Goal: Check status: Check status

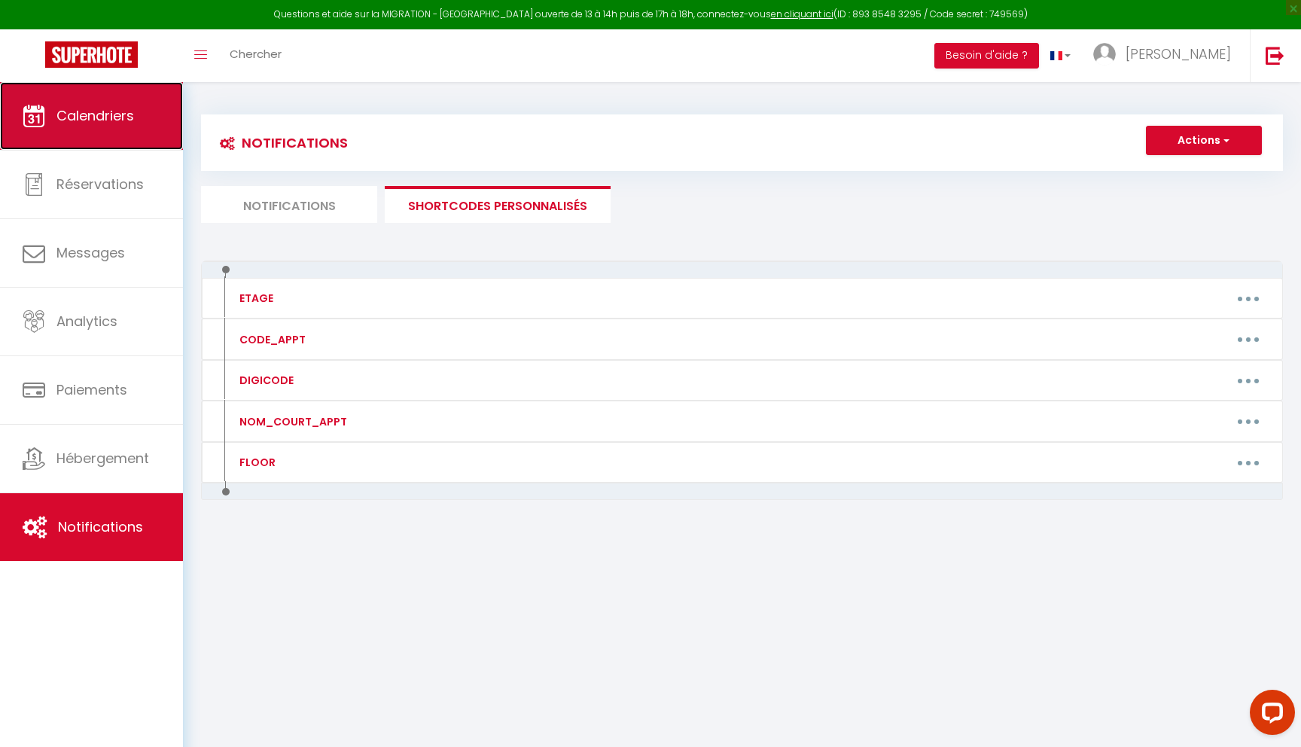
click at [99, 123] on span "Calendriers" at bounding box center [95, 115] width 78 height 19
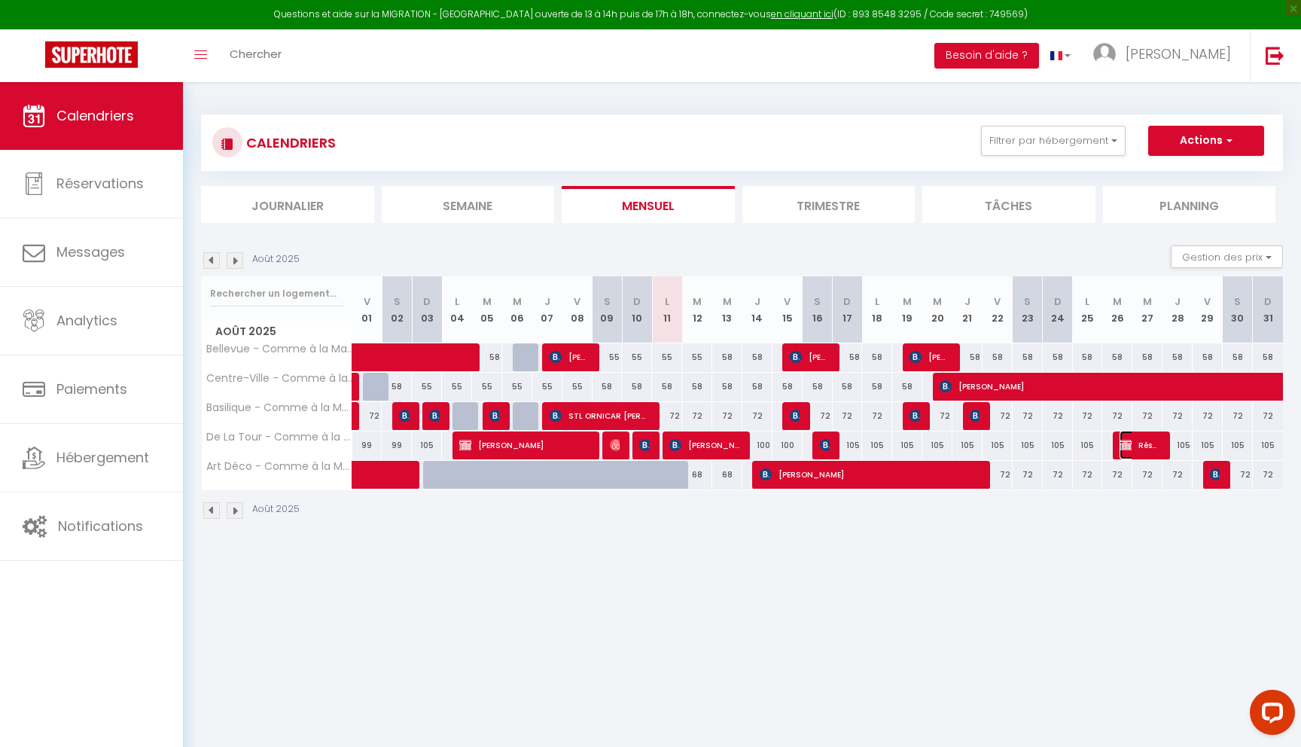
click at [1141, 444] on span "Réservée Sauvat" at bounding box center [1140, 445] width 40 height 29
select select "OK"
select select "KO"
select select "0"
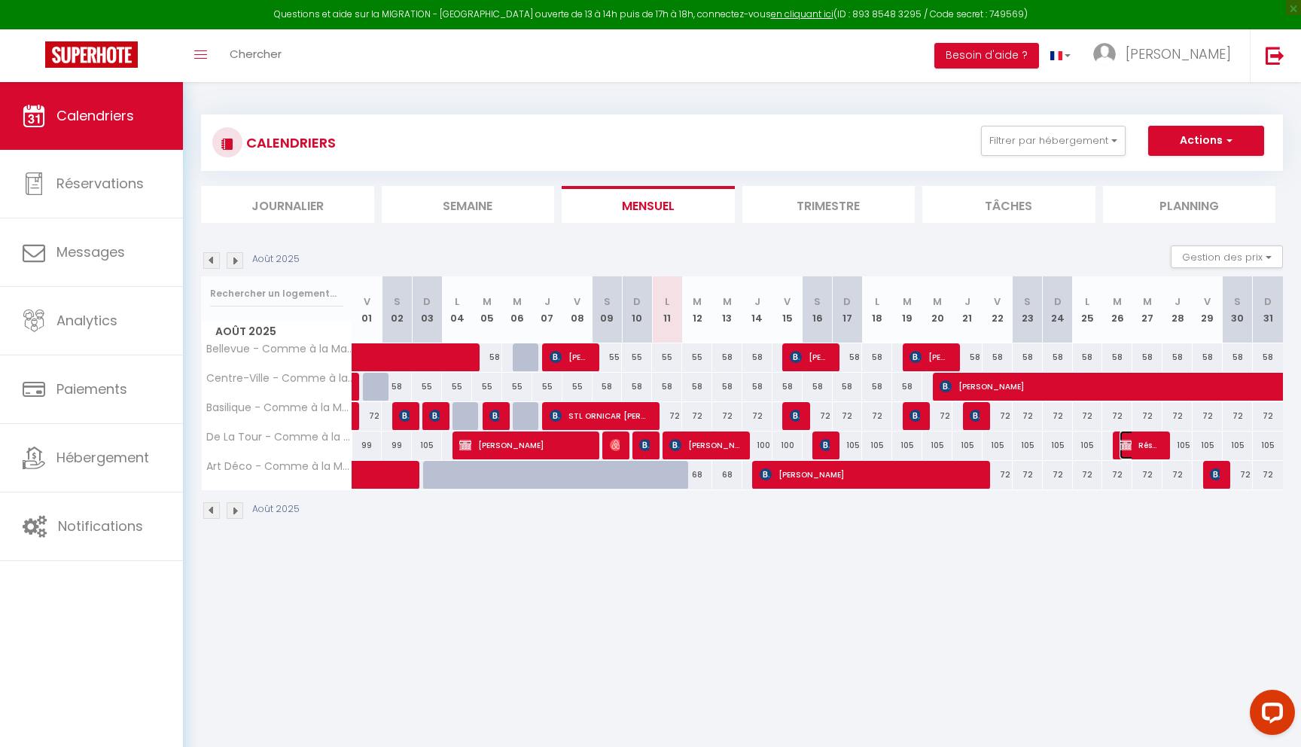
select select "1"
select select
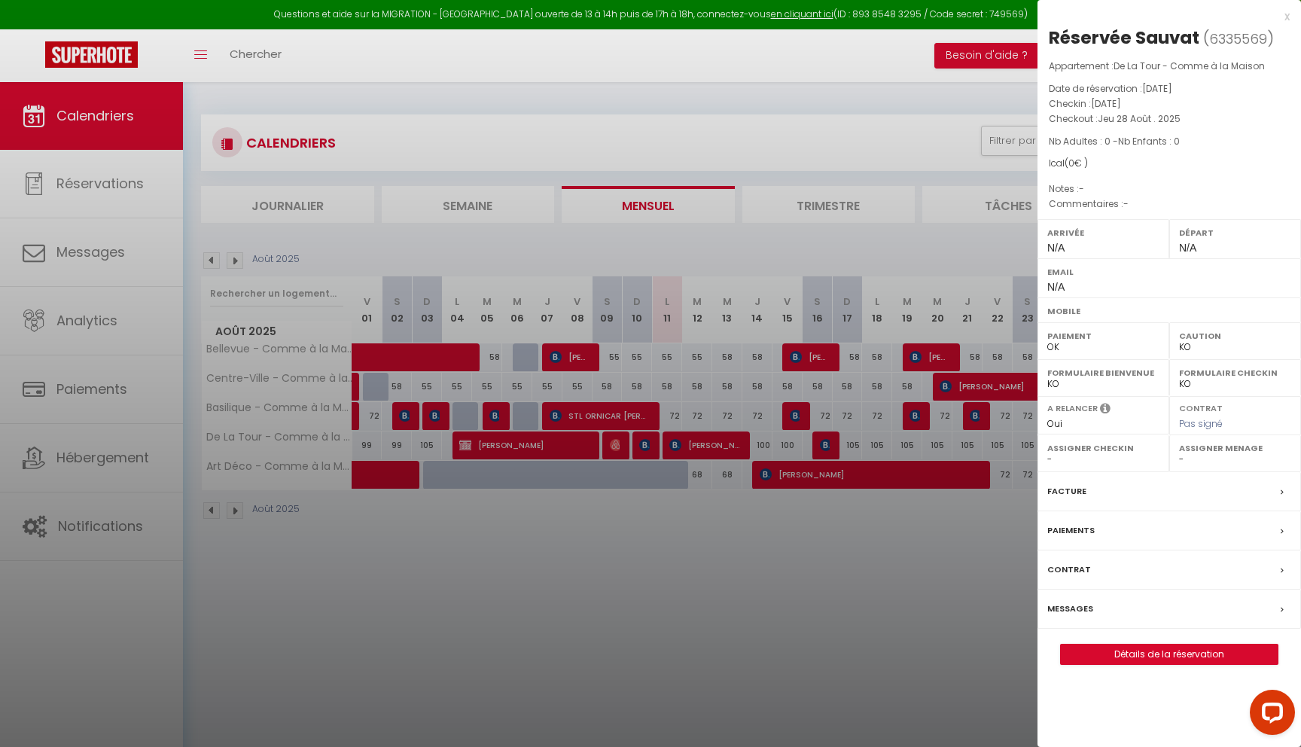
click at [1010, 541] on div at bounding box center [650, 373] width 1301 height 747
